Goal: Find contact information: Find contact information

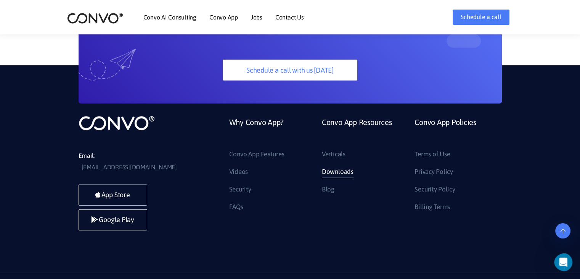
scroll to position [2129, 0]
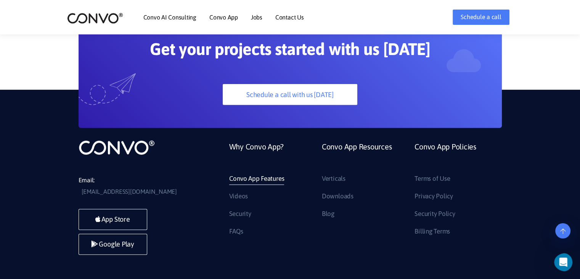
click at [271, 172] on link "Convo App Features" at bounding box center [256, 178] width 55 height 12
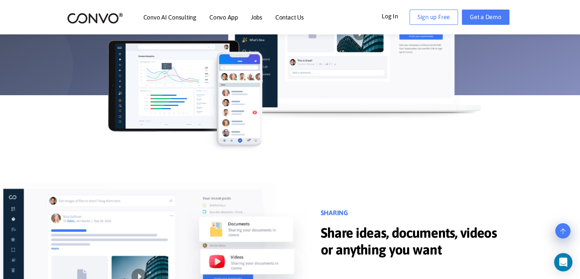
scroll to position [113, 0]
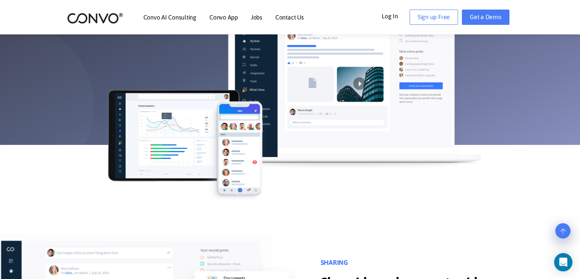
click at [285, 16] on link "Contact Us" at bounding box center [289, 17] width 29 height 6
